Goal: Information Seeking & Learning: Check status

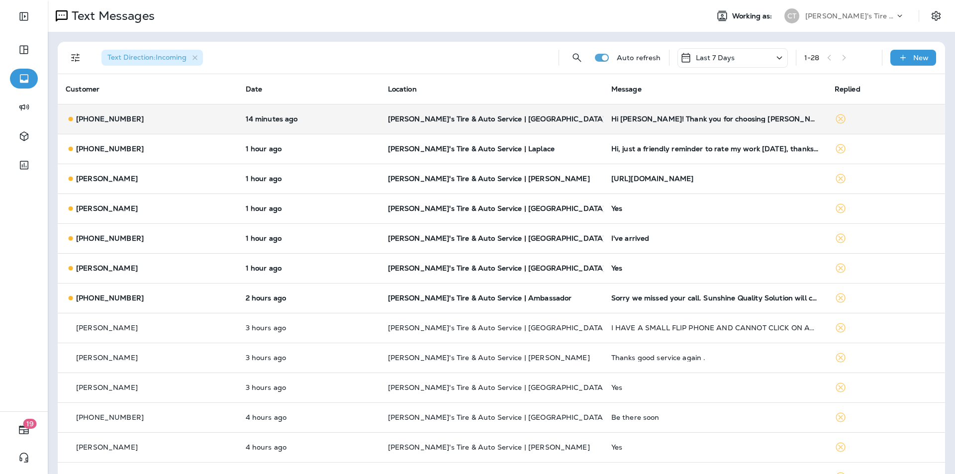
click at [532, 119] on p "[PERSON_NAME]'s Tire & Auto Service | [GEOGRAPHIC_DATA]" at bounding box center [491, 119] width 207 height 8
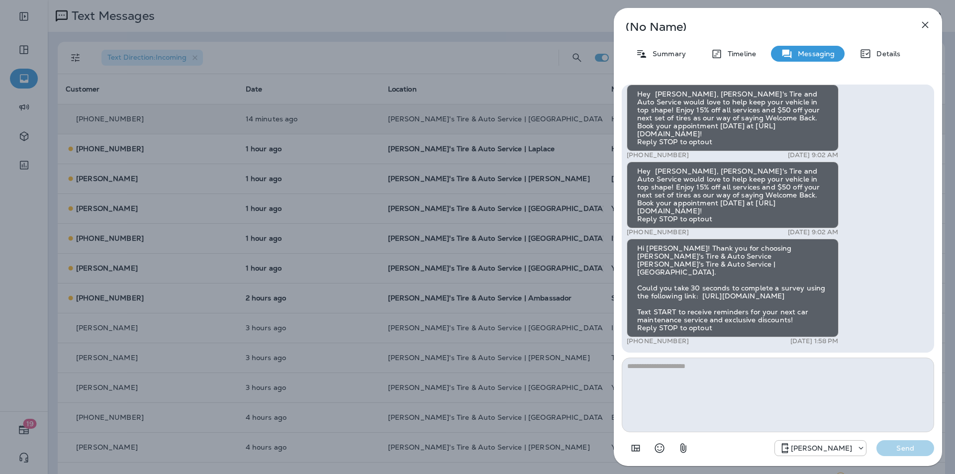
click at [929, 23] on icon "button" at bounding box center [925, 25] width 12 height 12
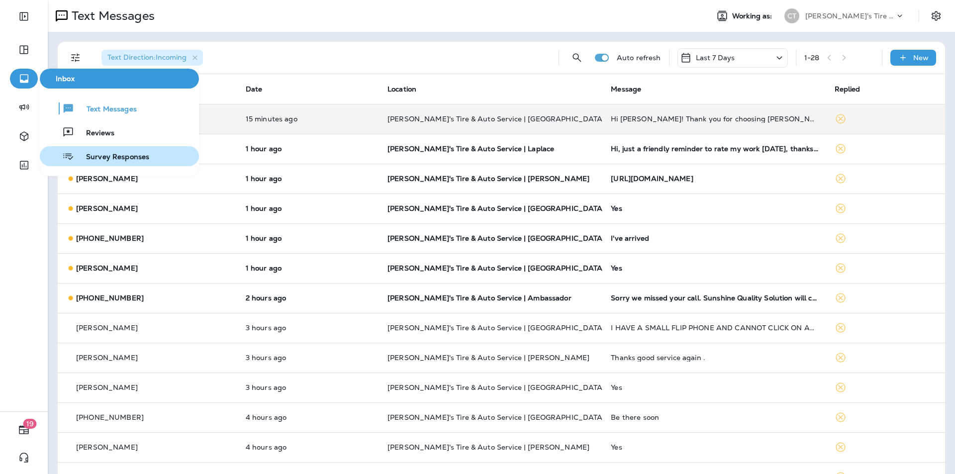
click at [92, 153] on span "Survey Responses" at bounding box center [111, 157] width 75 height 9
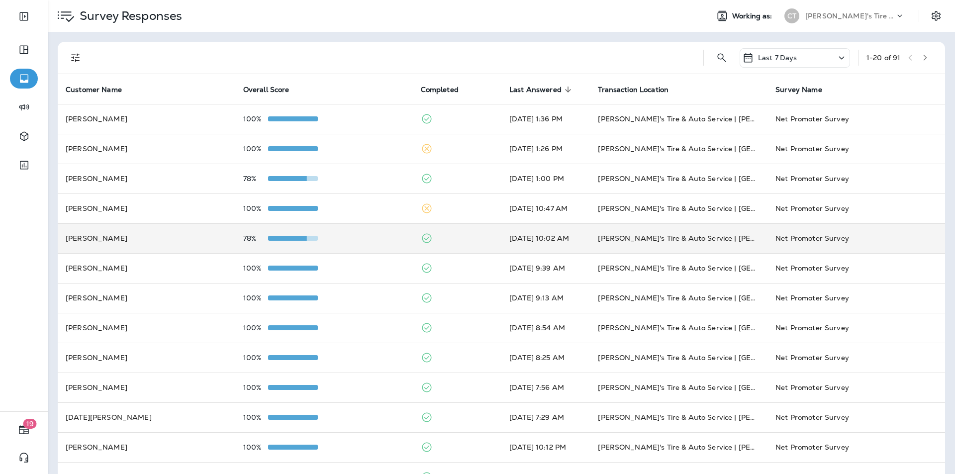
click at [359, 238] on div "78%" at bounding box center [324, 238] width 162 height 8
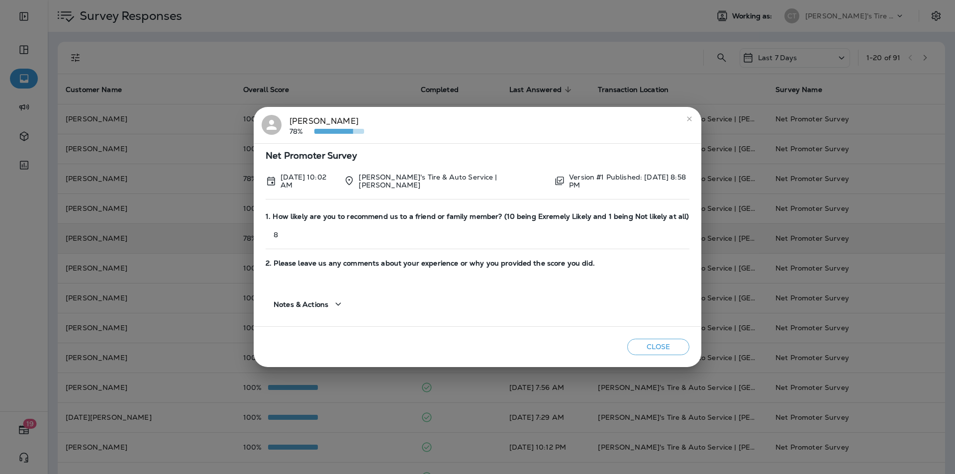
click at [685, 119] on icon "close" at bounding box center [689, 119] width 8 height 8
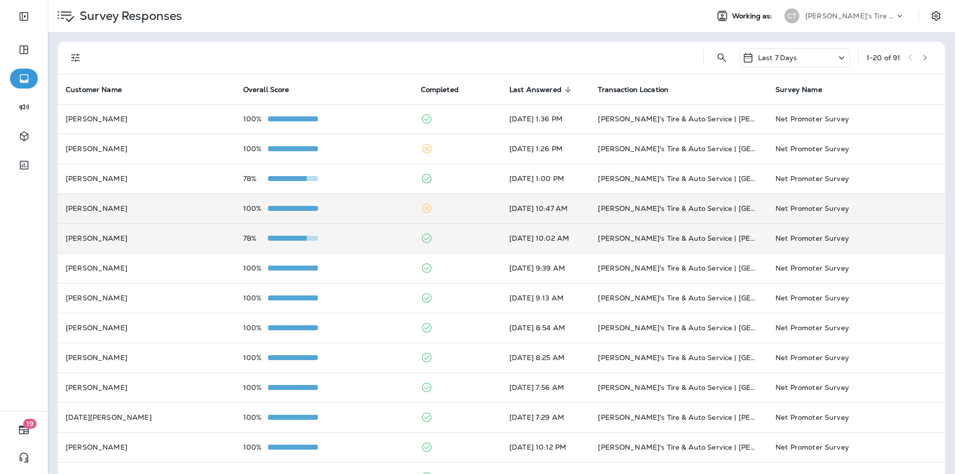
click at [371, 207] on div "100%" at bounding box center [324, 208] width 162 height 8
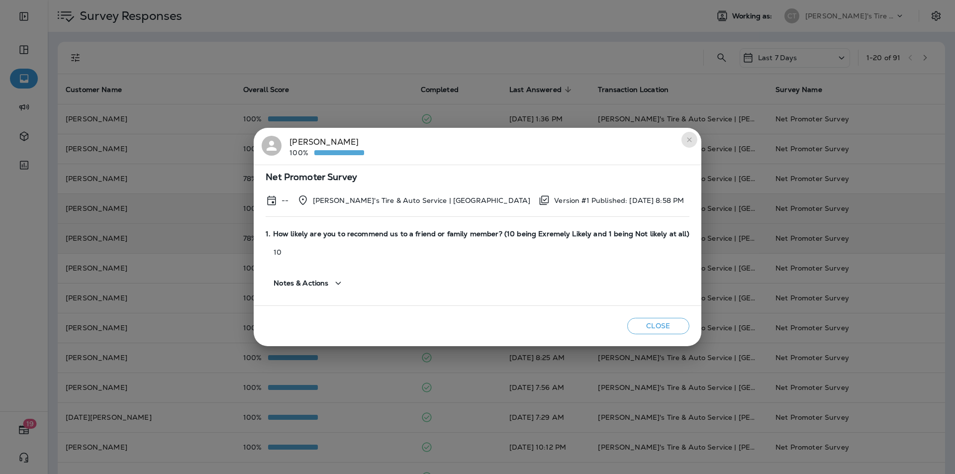
click at [686, 137] on icon "close" at bounding box center [689, 140] width 8 height 8
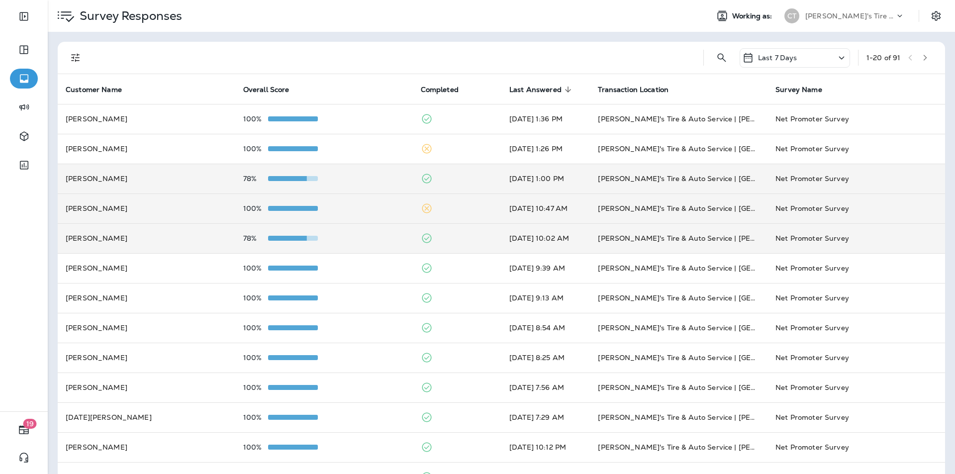
click at [381, 178] on div "78%" at bounding box center [324, 179] width 162 height 8
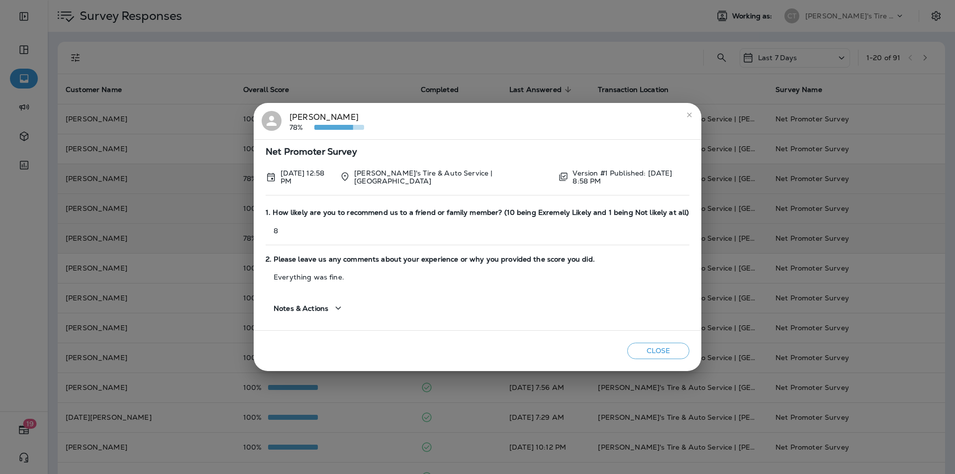
click at [692, 115] on button "close" at bounding box center [689, 115] width 16 height 16
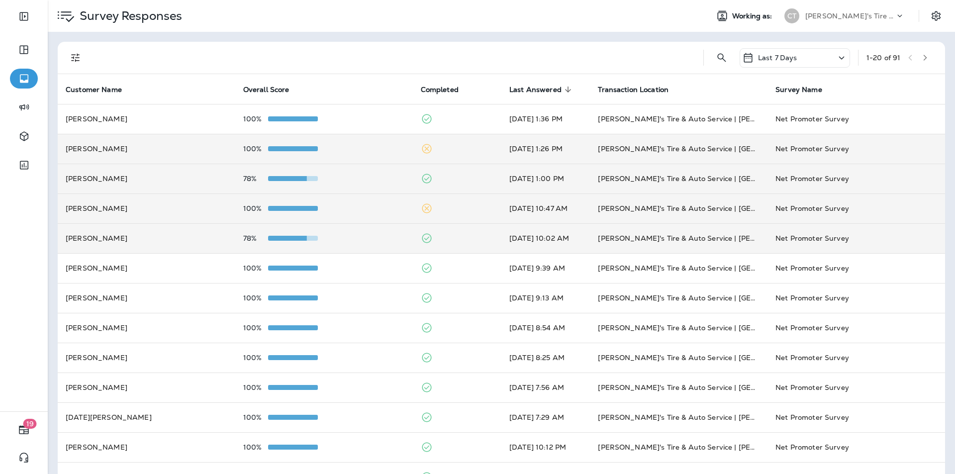
click at [364, 146] on div "100%" at bounding box center [324, 149] width 162 height 8
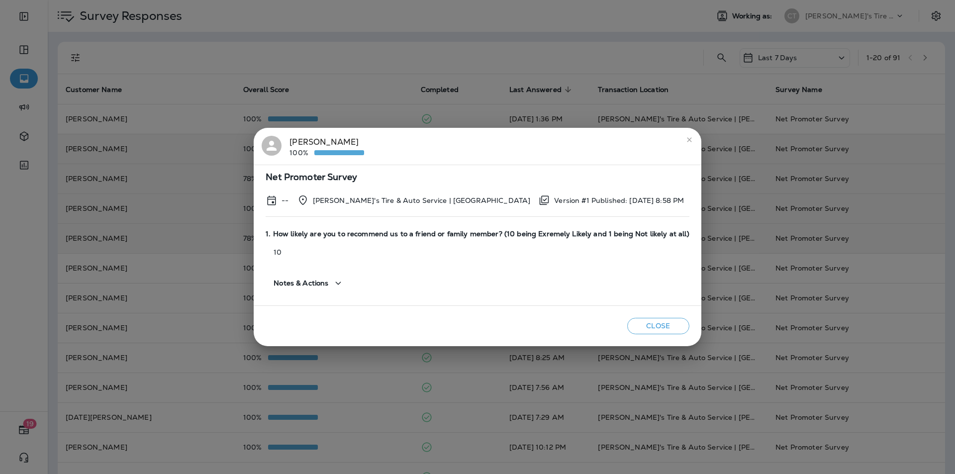
click at [687, 141] on icon "close" at bounding box center [689, 139] width 4 height 4
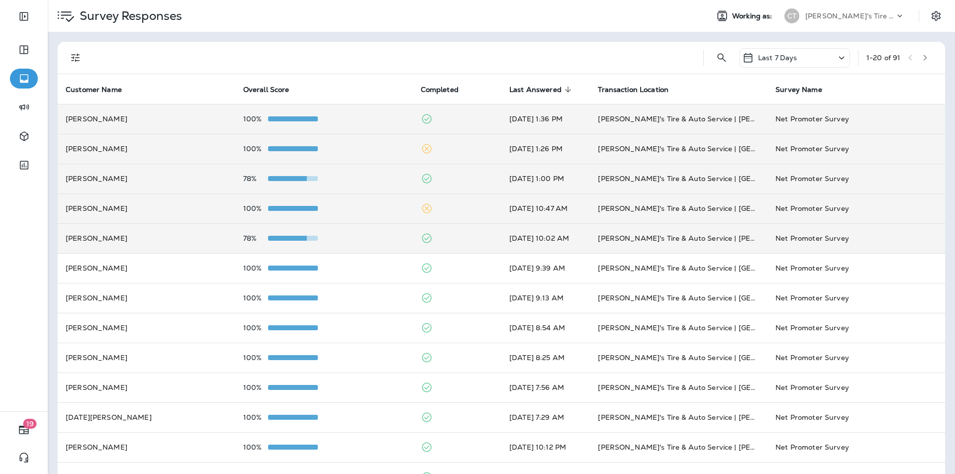
click at [353, 115] on div "100%" at bounding box center [324, 119] width 162 height 8
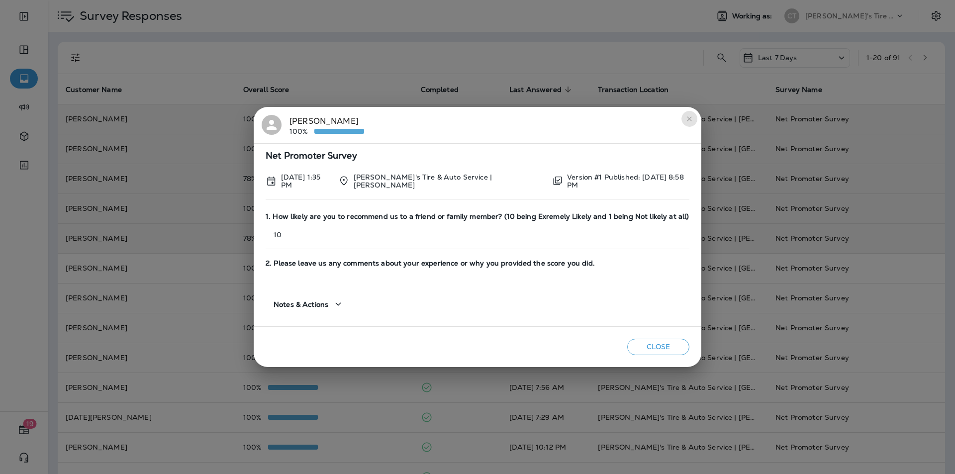
click at [685, 121] on icon "close" at bounding box center [689, 119] width 8 height 8
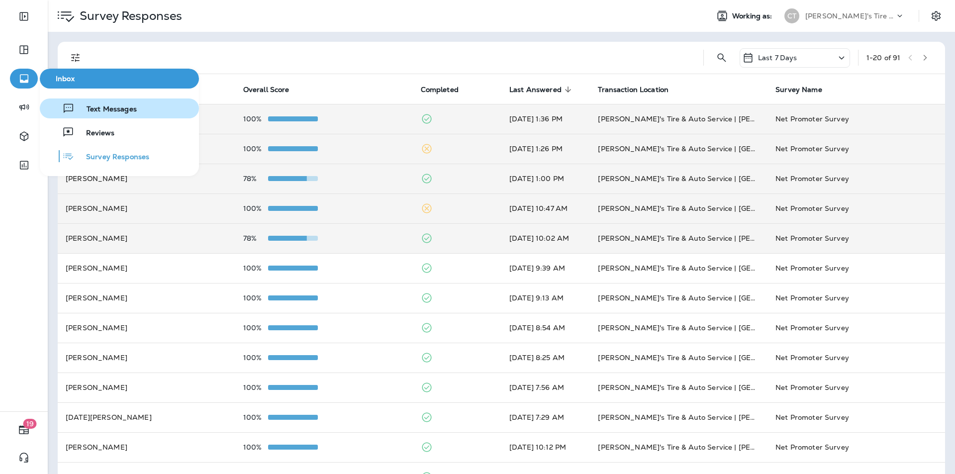
click at [101, 110] on span "Text Messages" at bounding box center [106, 109] width 62 height 9
